Goal: Information Seeking & Learning: Learn about a topic

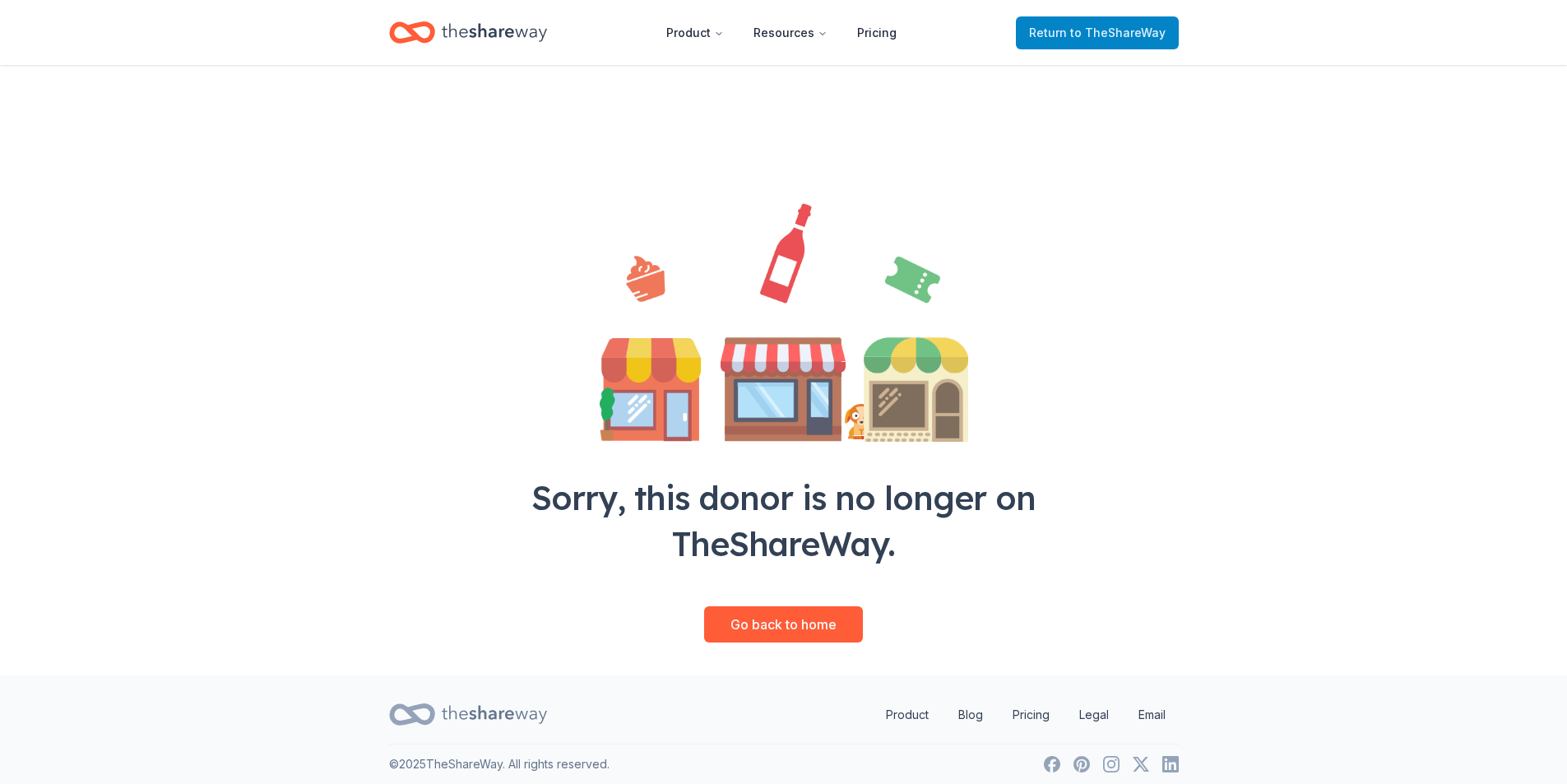
click at [1105, 36] on span "to TheShareWay" at bounding box center [1117, 32] width 96 height 14
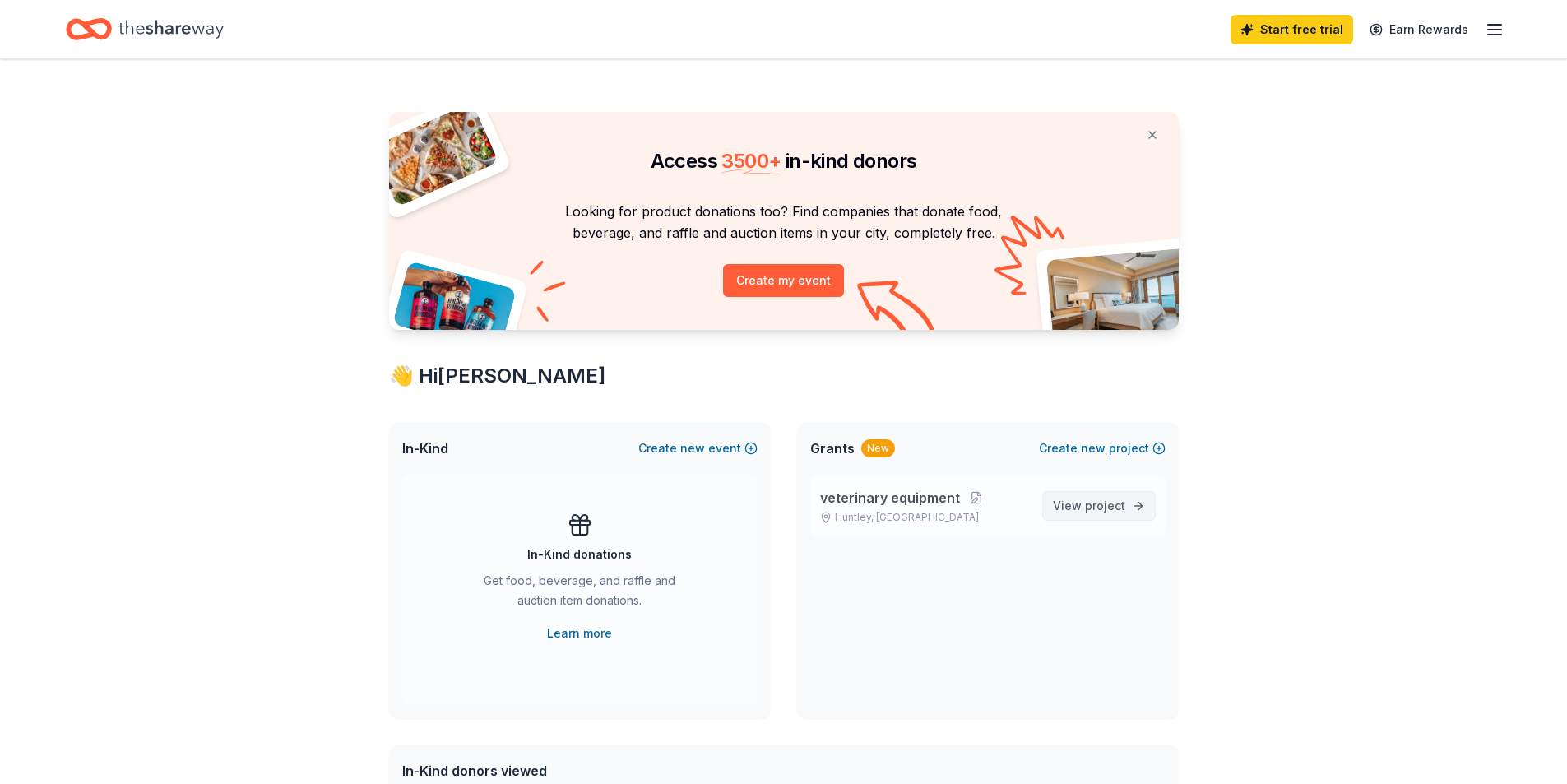
click at [1095, 507] on span "project" at bounding box center [1105, 505] width 40 height 14
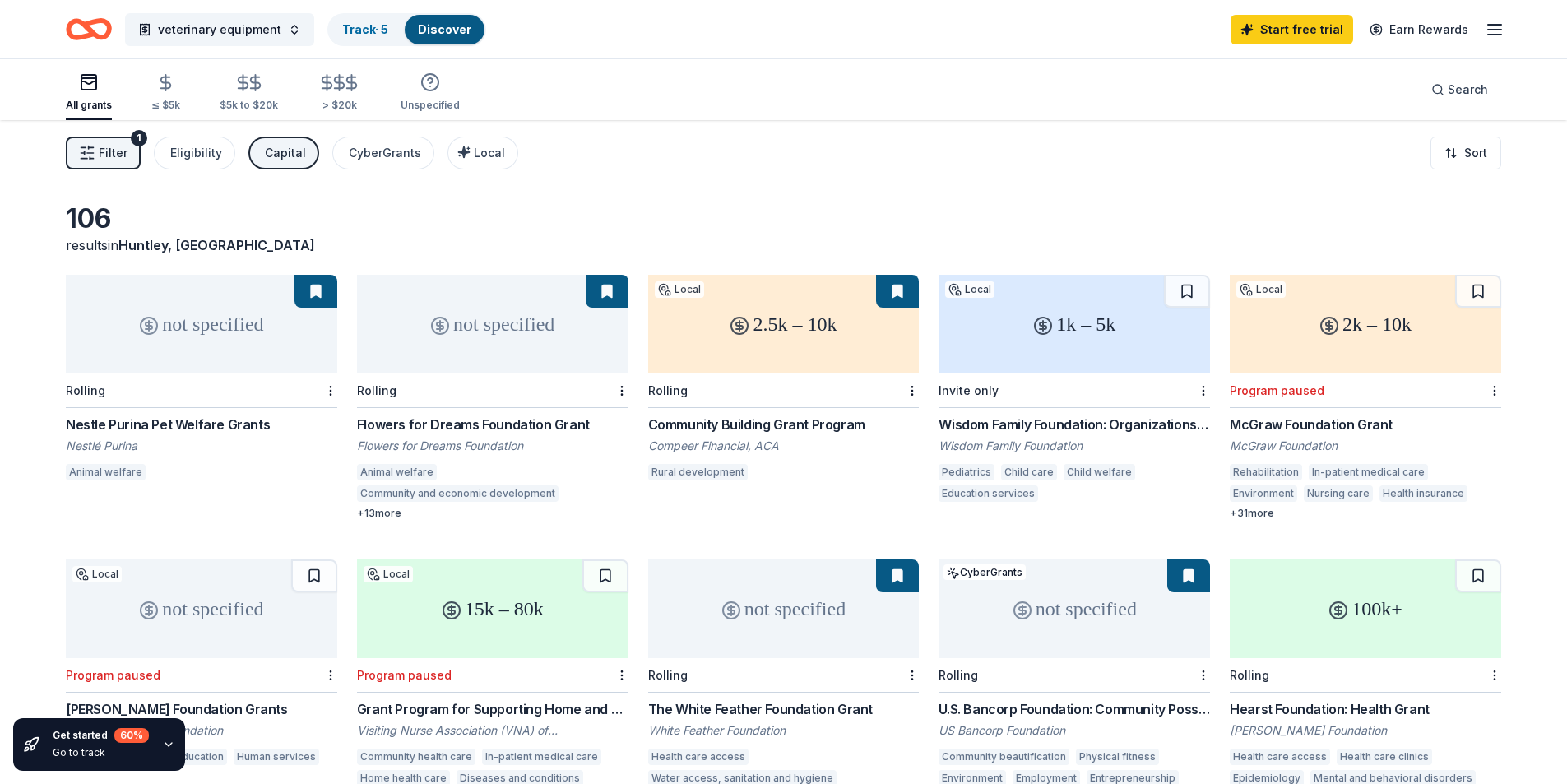
click at [121, 423] on div "Nestle Purina Pet Welfare Grants" at bounding box center [202, 424] width 272 height 20
click at [176, 156] on div "Eligibility" at bounding box center [195, 152] width 52 height 20
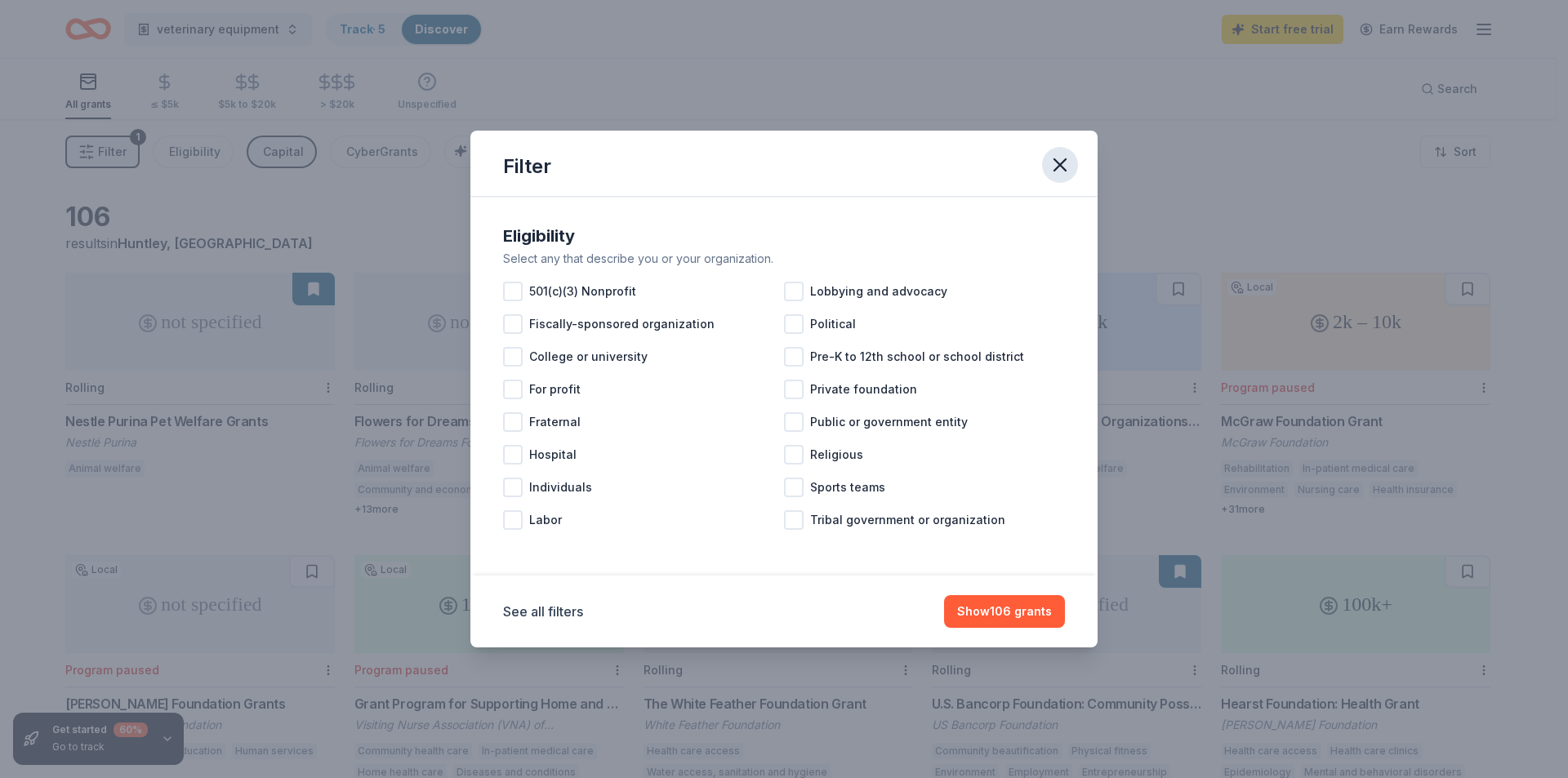
click at [1048, 163] on button "button" at bounding box center [1059, 164] width 36 height 36
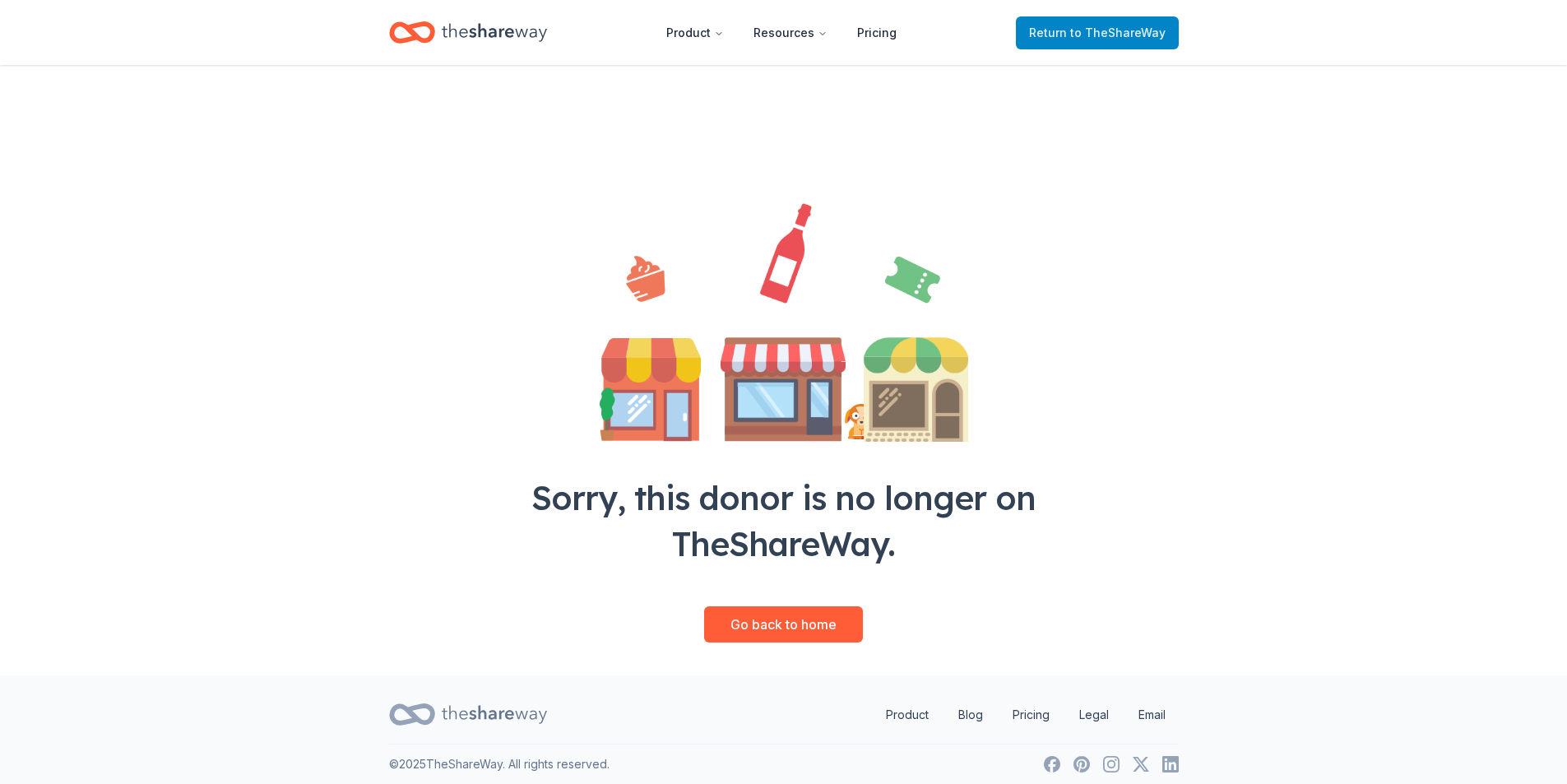
click at [1073, 25] on span "Return to TheShareWay" at bounding box center [1097, 32] width 137 height 20
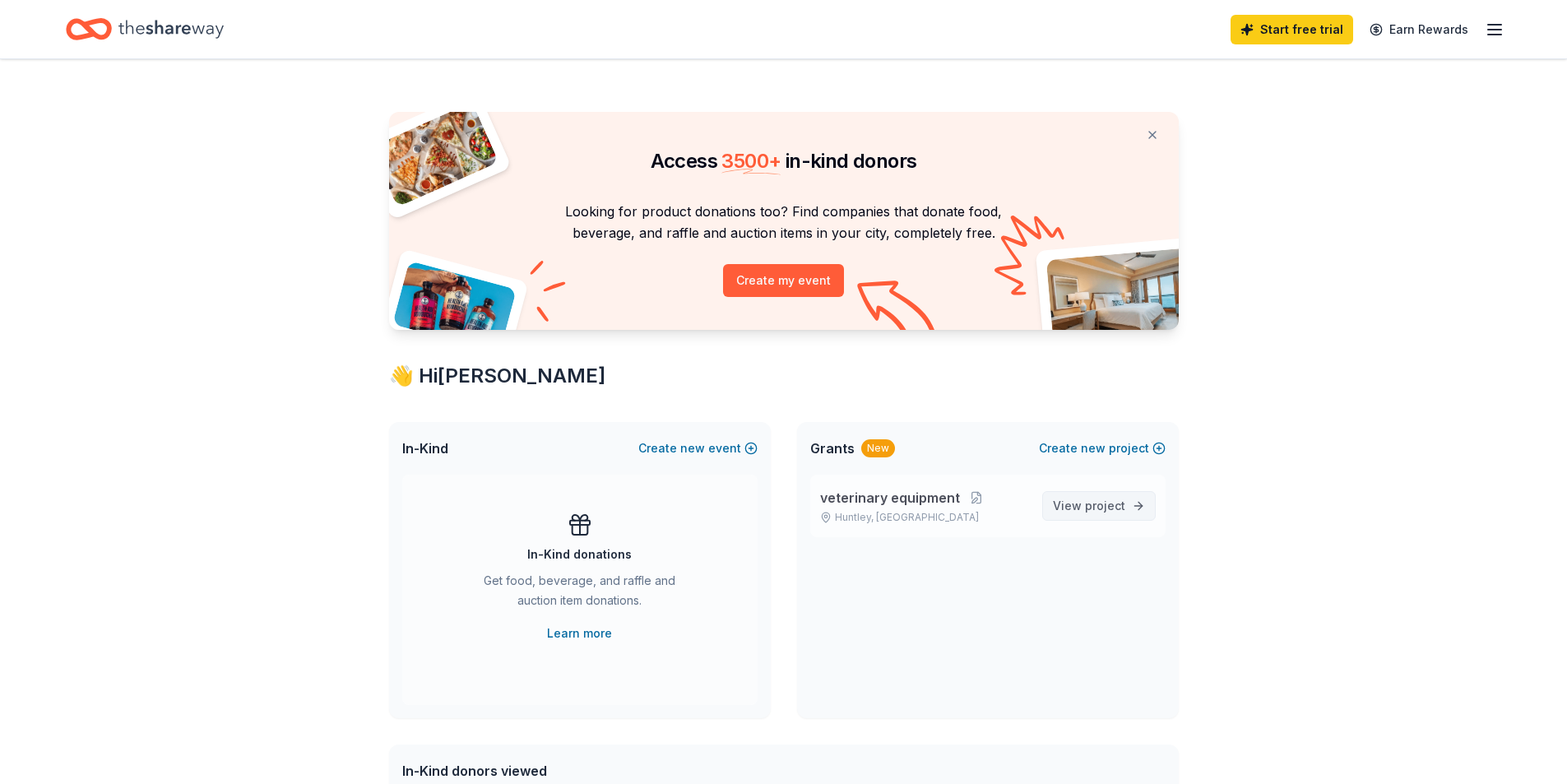
click at [1080, 502] on span "View project" at bounding box center [1089, 505] width 73 height 20
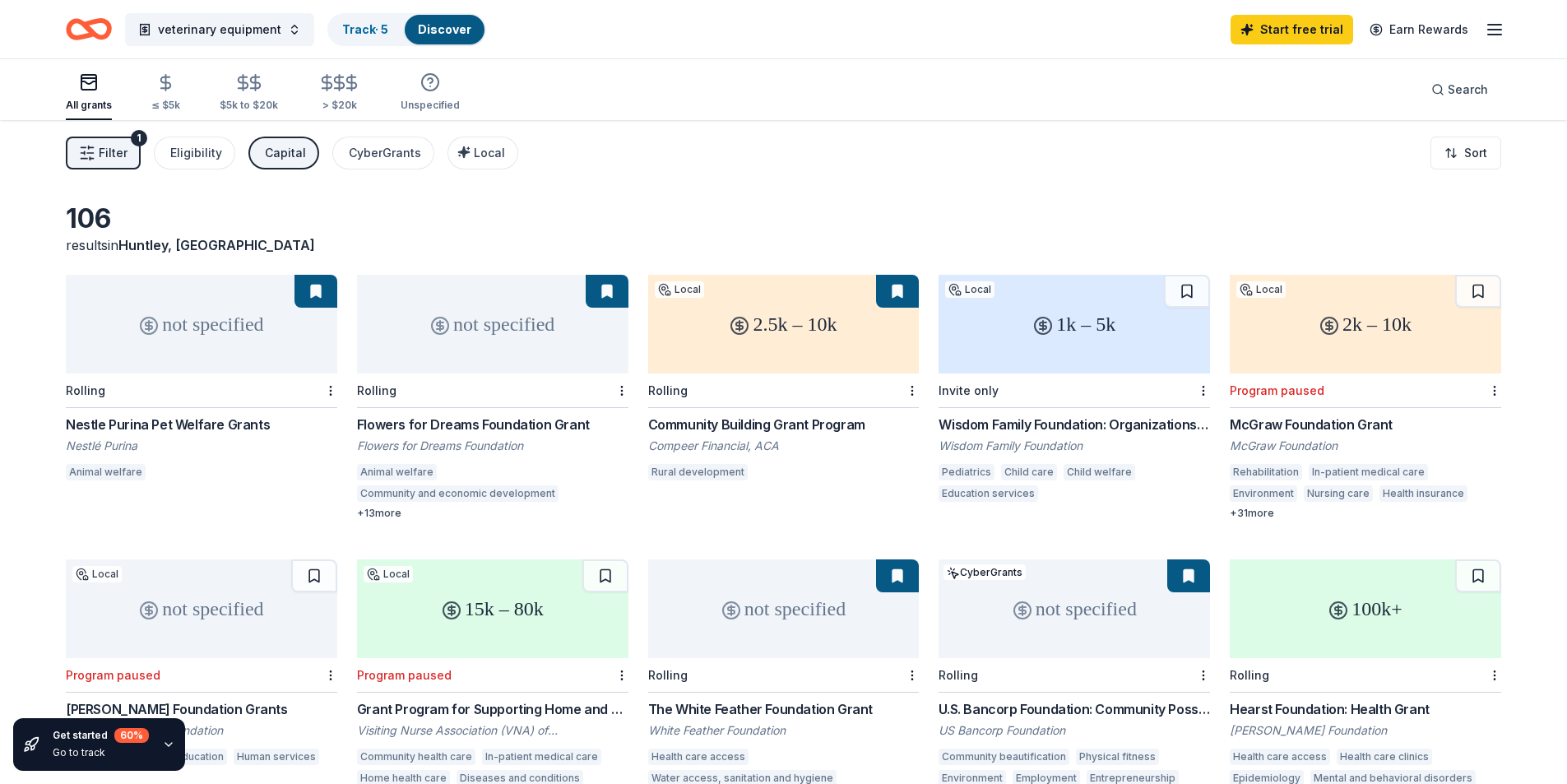
click at [436, 426] on div "Flowers for Dreams Foundation Grant" at bounding box center [493, 424] width 272 height 20
click at [1246, 509] on div "+ 31 more" at bounding box center [1366, 512] width 272 height 13
click at [1263, 507] on div "+ 31 more" at bounding box center [1366, 512] width 272 height 13
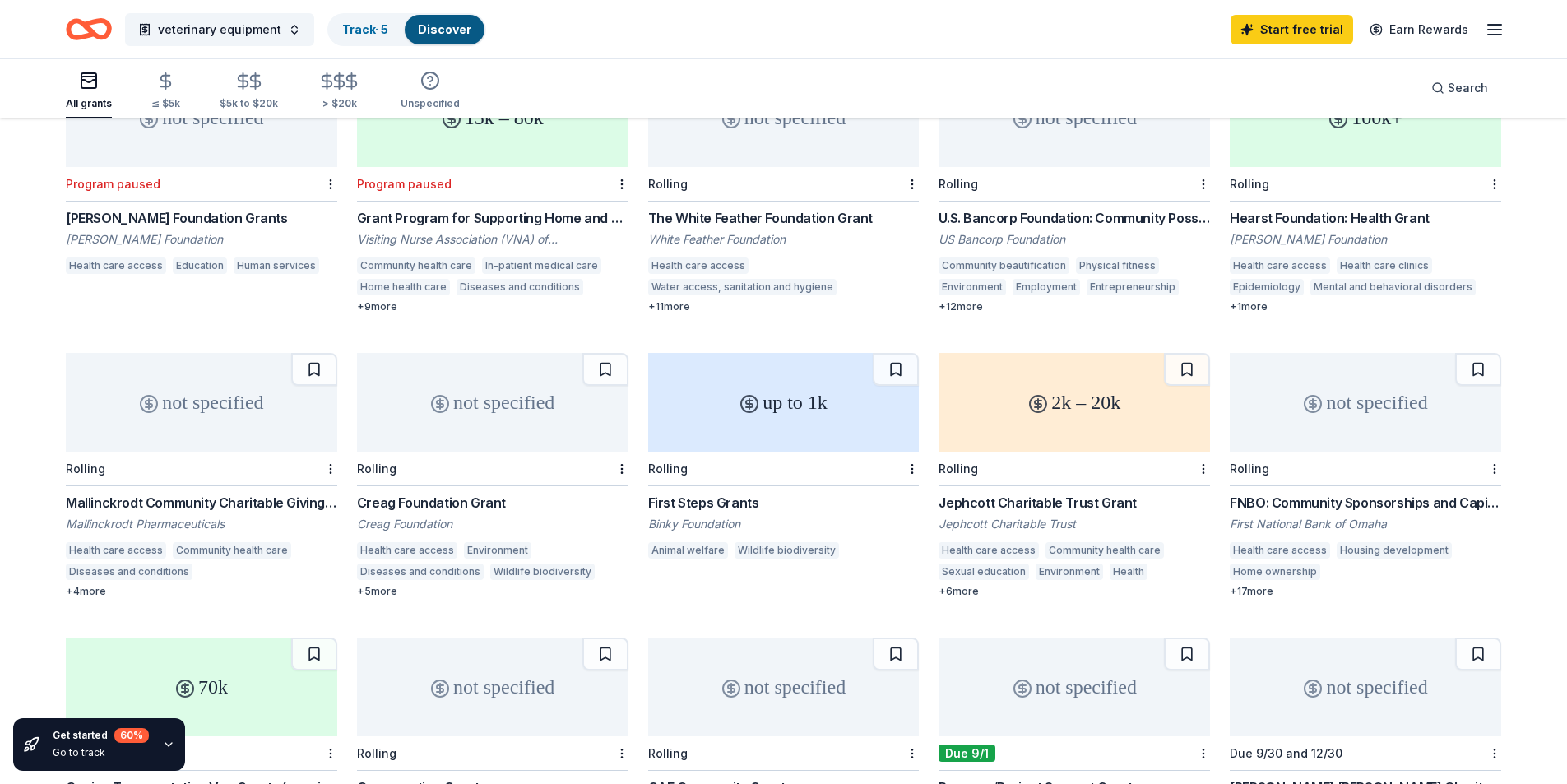
scroll to position [563, 0]
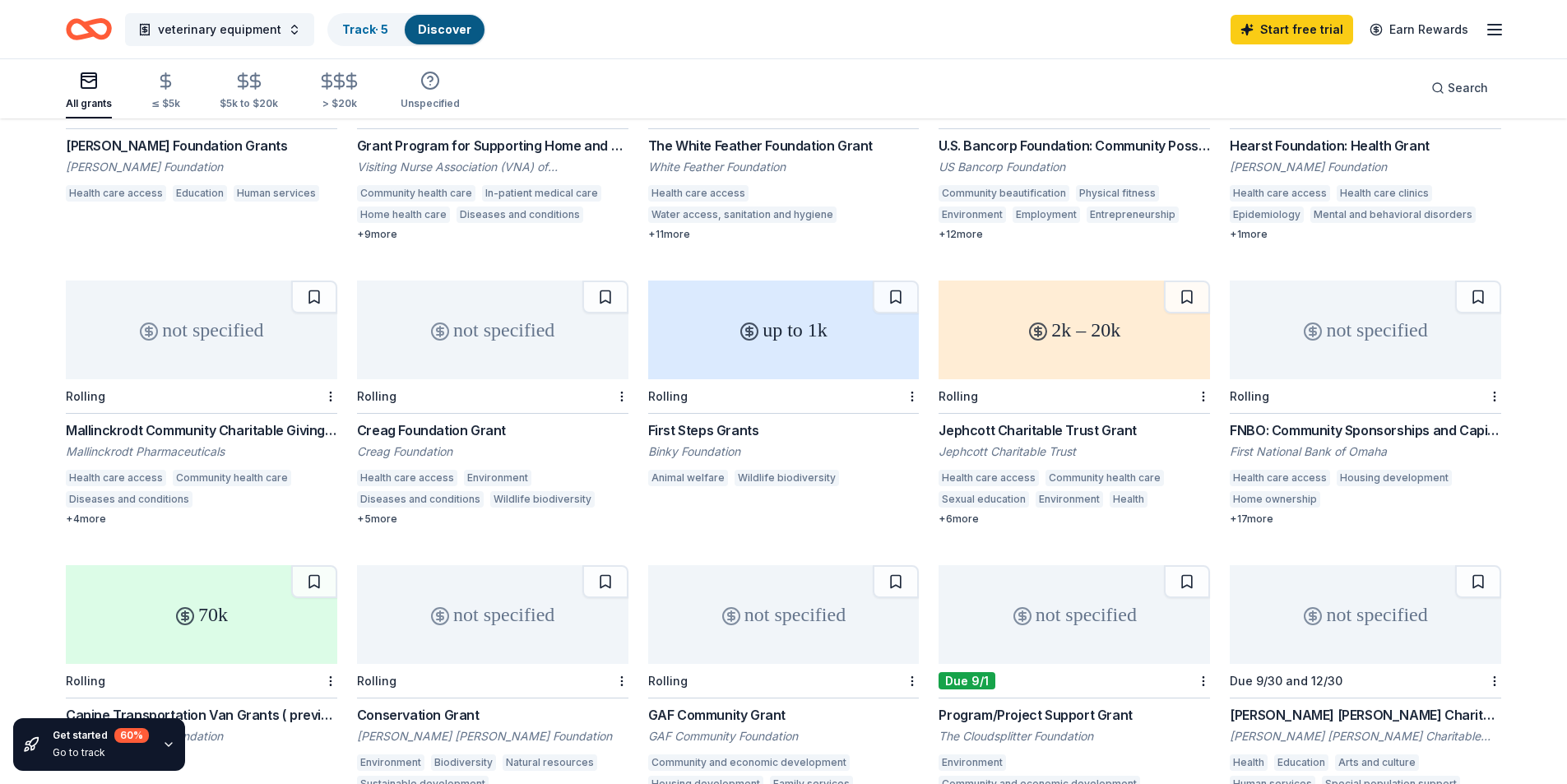
click at [680, 477] on div "Animal welfare" at bounding box center [688, 477] width 80 height 17
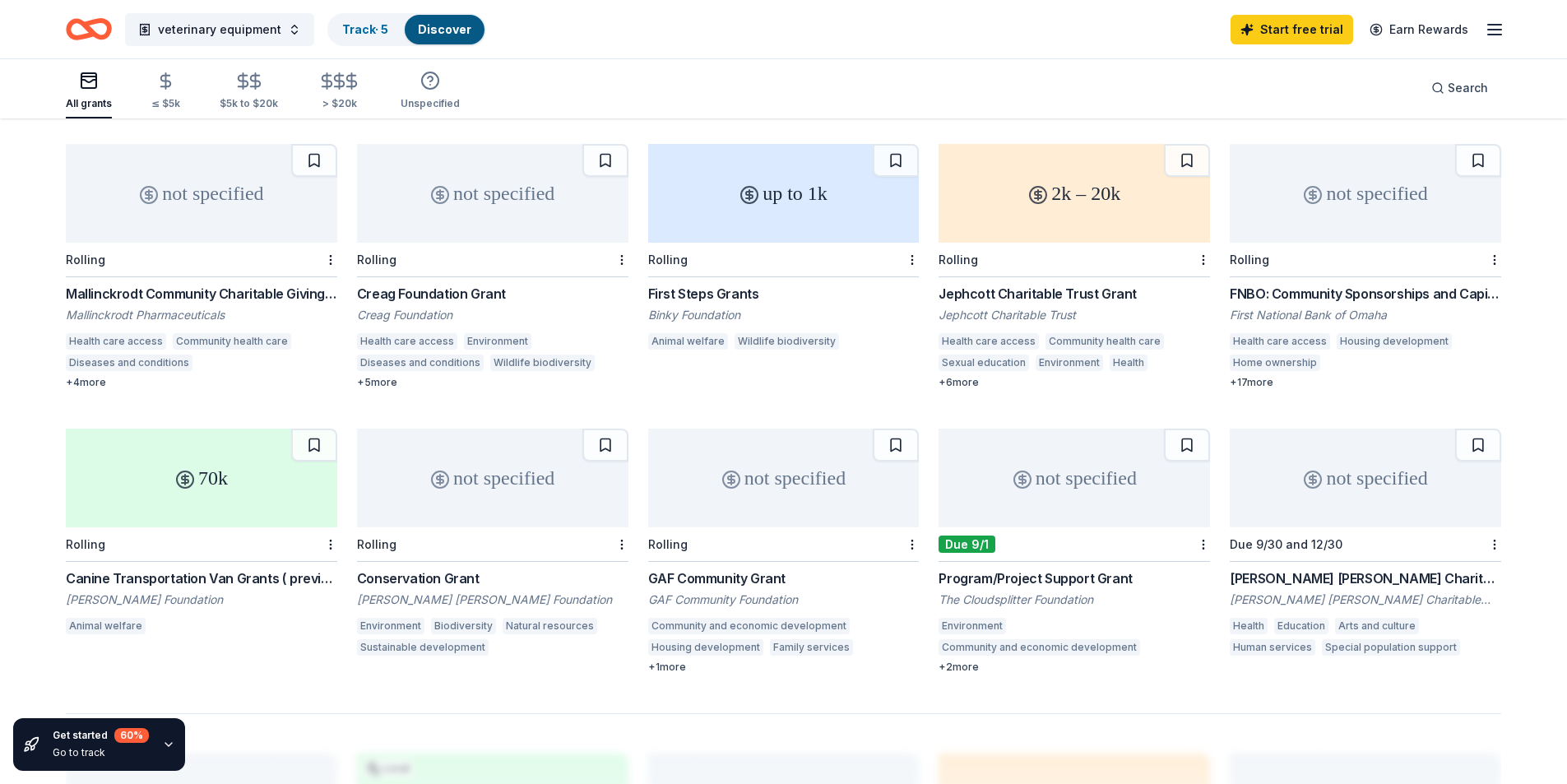
scroll to position [728, 0]
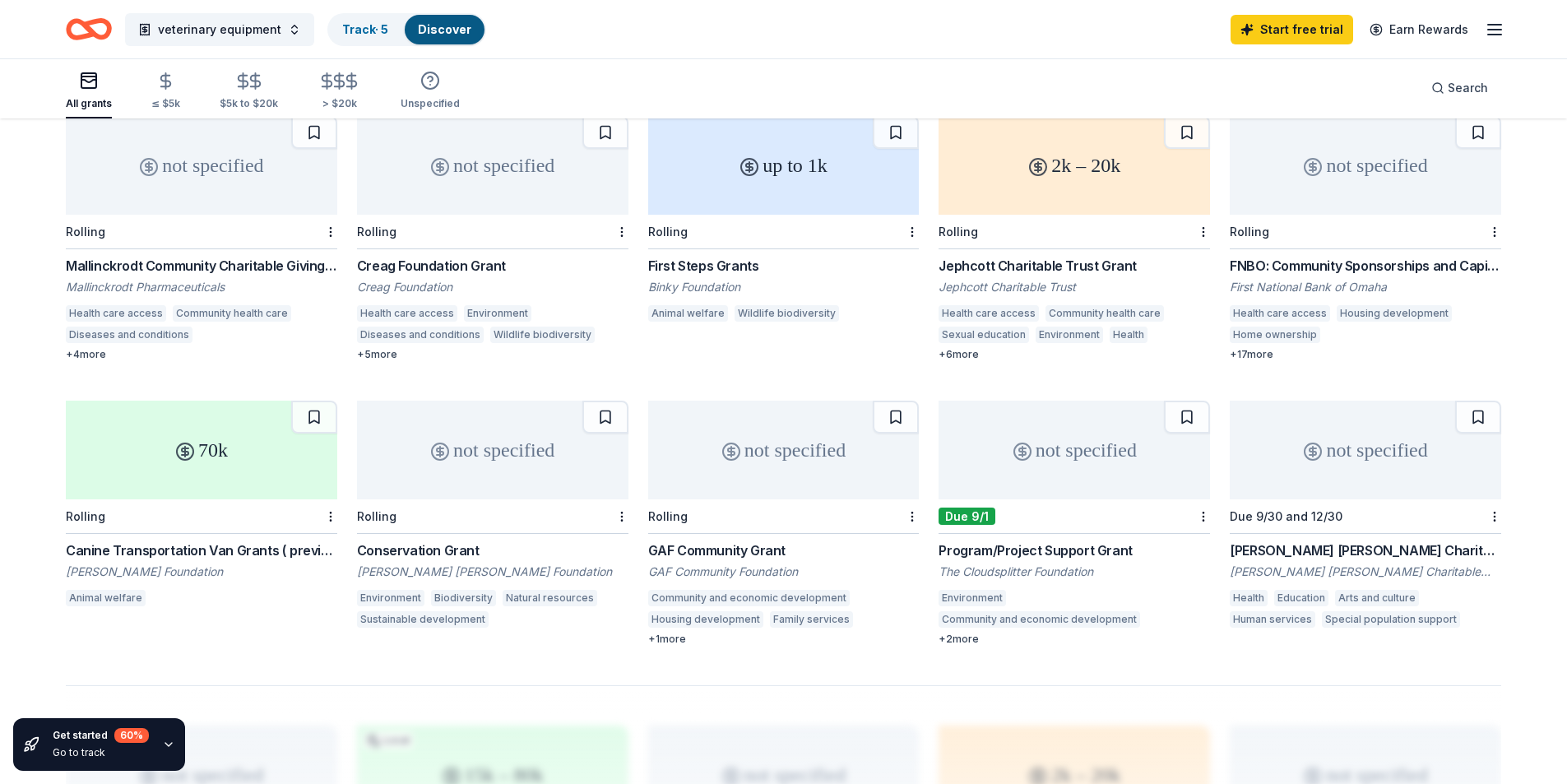
click at [111, 593] on div "Animal welfare" at bounding box center [105, 597] width 80 height 17
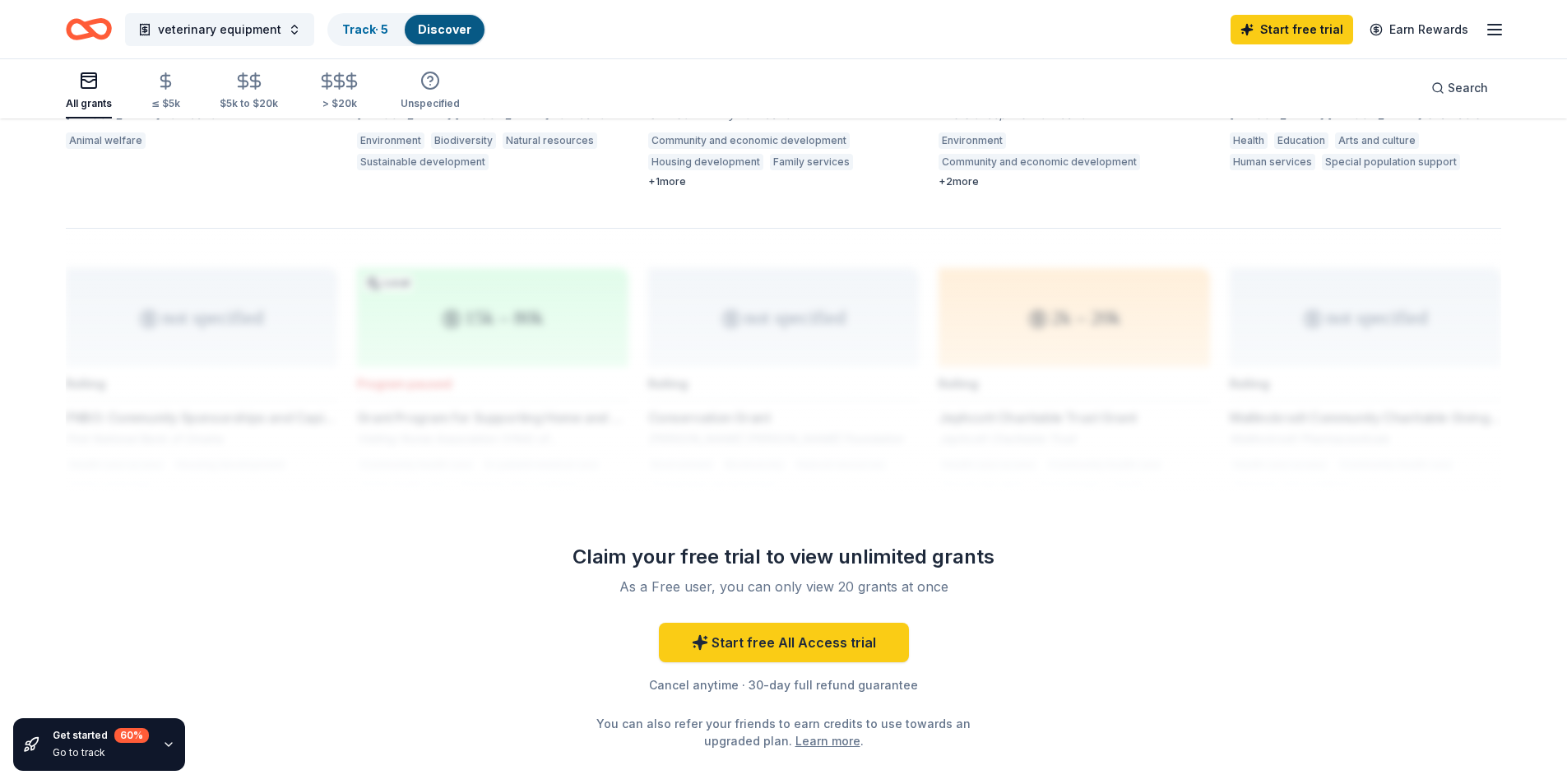
scroll to position [1221, 0]
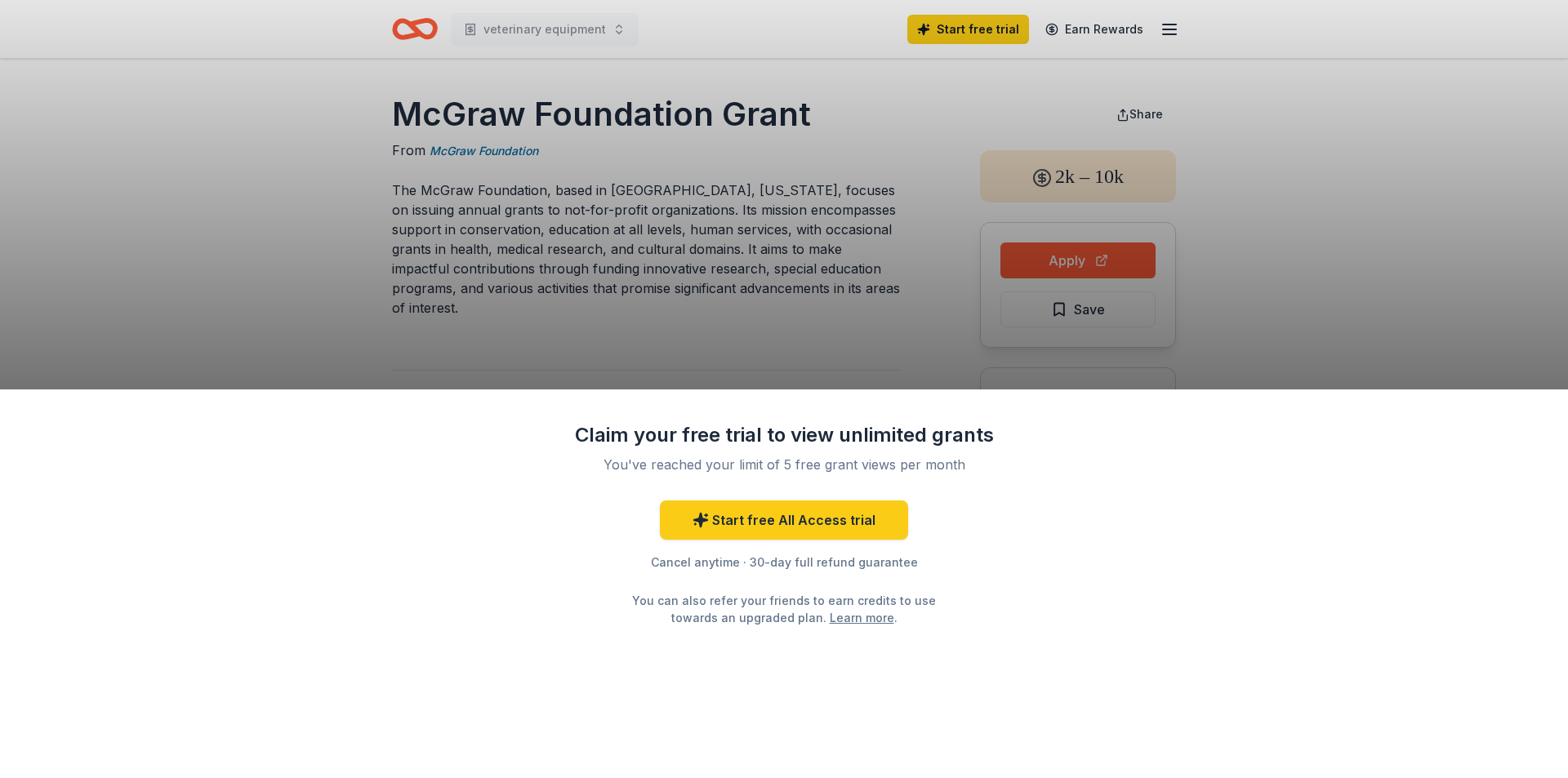
click at [328, 145] on div "Claim your free trial to view unlimited grants You've reached your limit of 5 f…" at bounding box center [784, 389] width 1568 height 778
click at [1061, 260] on div "Claim your free trial to view unlimited grants You've reached your limit of 5 f…" at bounding box center [784, 389] width 1568 height 778
click at [1062, 256] on div "Claim your free trial to view unlimited grants You've reached your limit of 5 f…" at bounding box center [784, 389] width 1568 height 778
click at [755, 103] on div "Claim your free trial to view unlimited grants You've reached your limit of 5 f…" at bounding box center [784, 389] width 1568 height 778
click at [1078, 250] on div "Claim your free trial to view unlimited grants You've reached your limit of 5 f…" at bounding box center [784, 389] width 1568 height 778
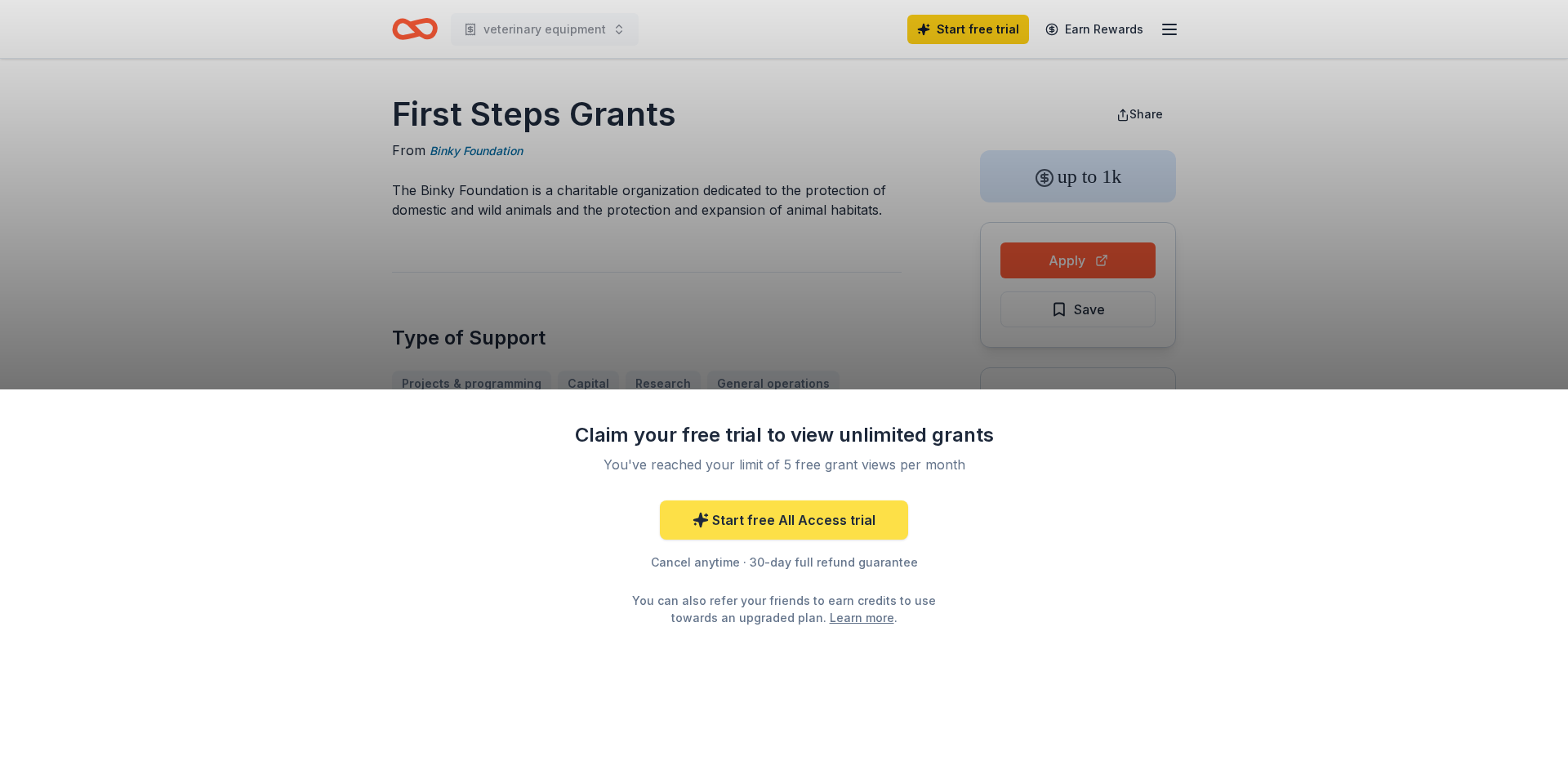
click at [794, 524] on link "Start free All Access trial" at bounding box center [784, 520] width 248 height 39
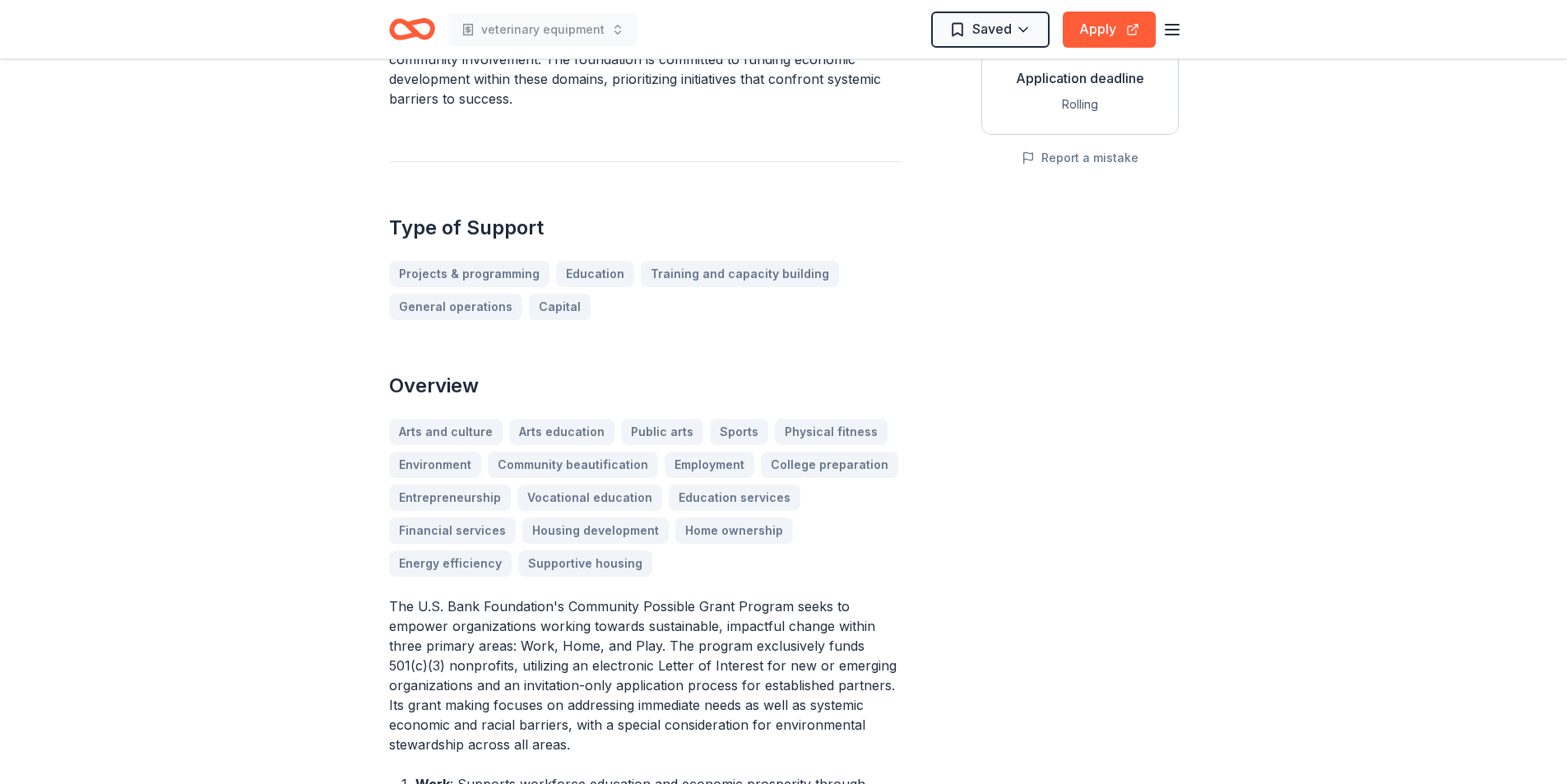
scroll to position [329, 0]
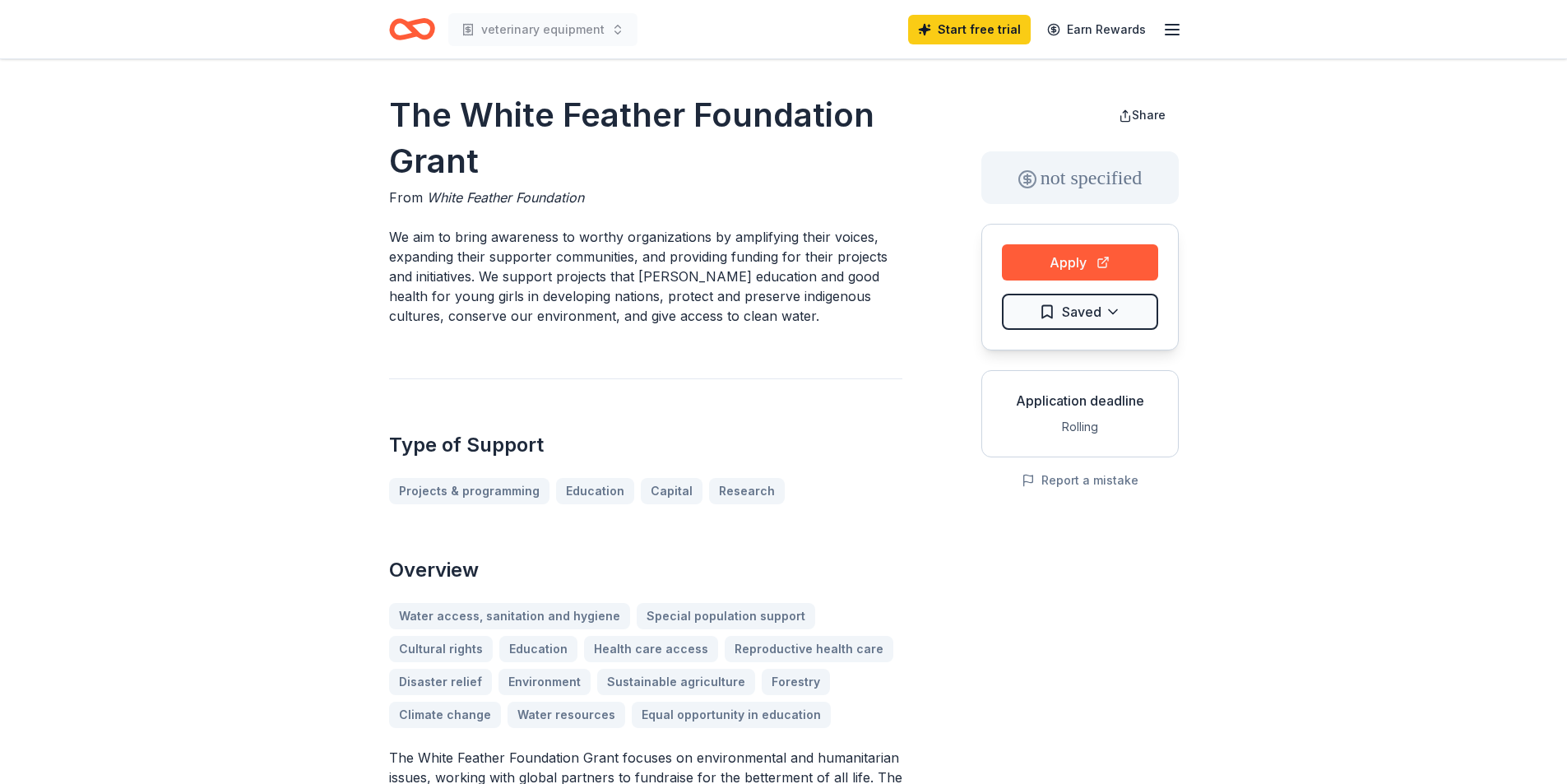
scroll to position [82, 0]
